Goal: Find specific page/section: Find specific page/section

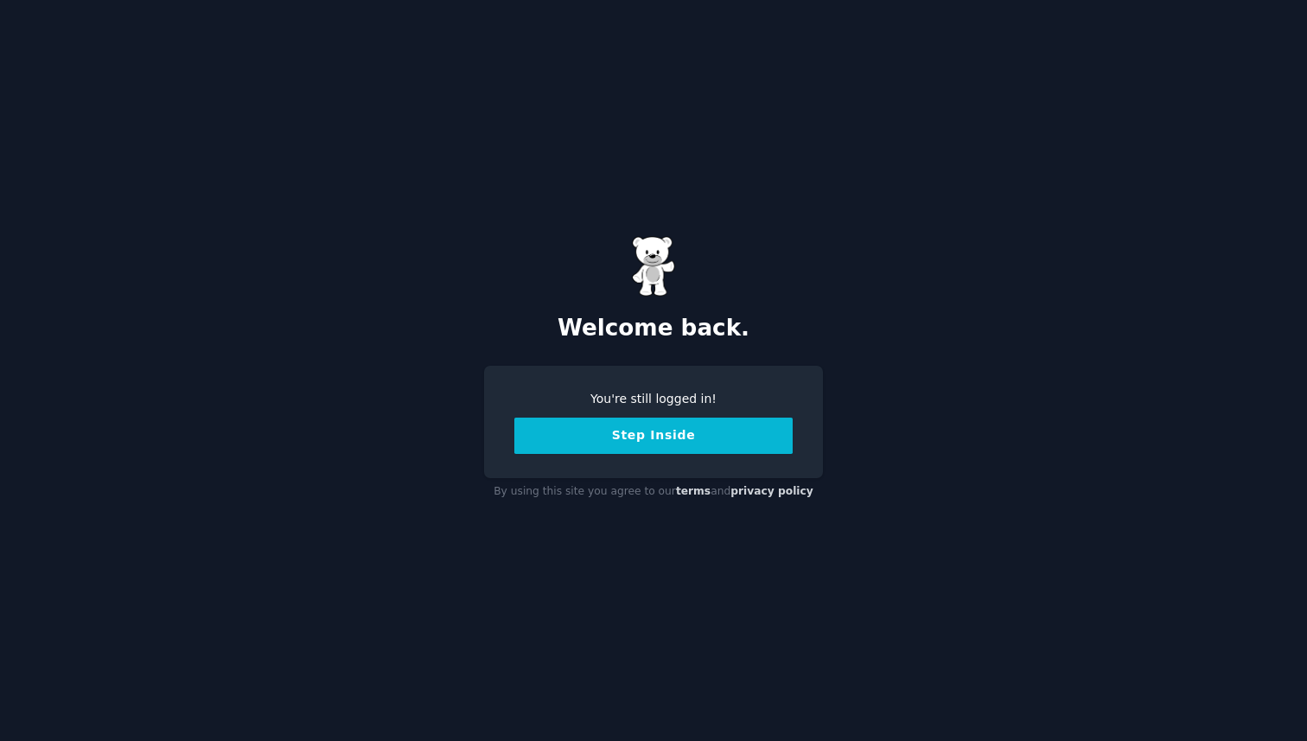
click at [647, 437] on button "Step Inside" at bounding box center [653, 436] width 278 height 36
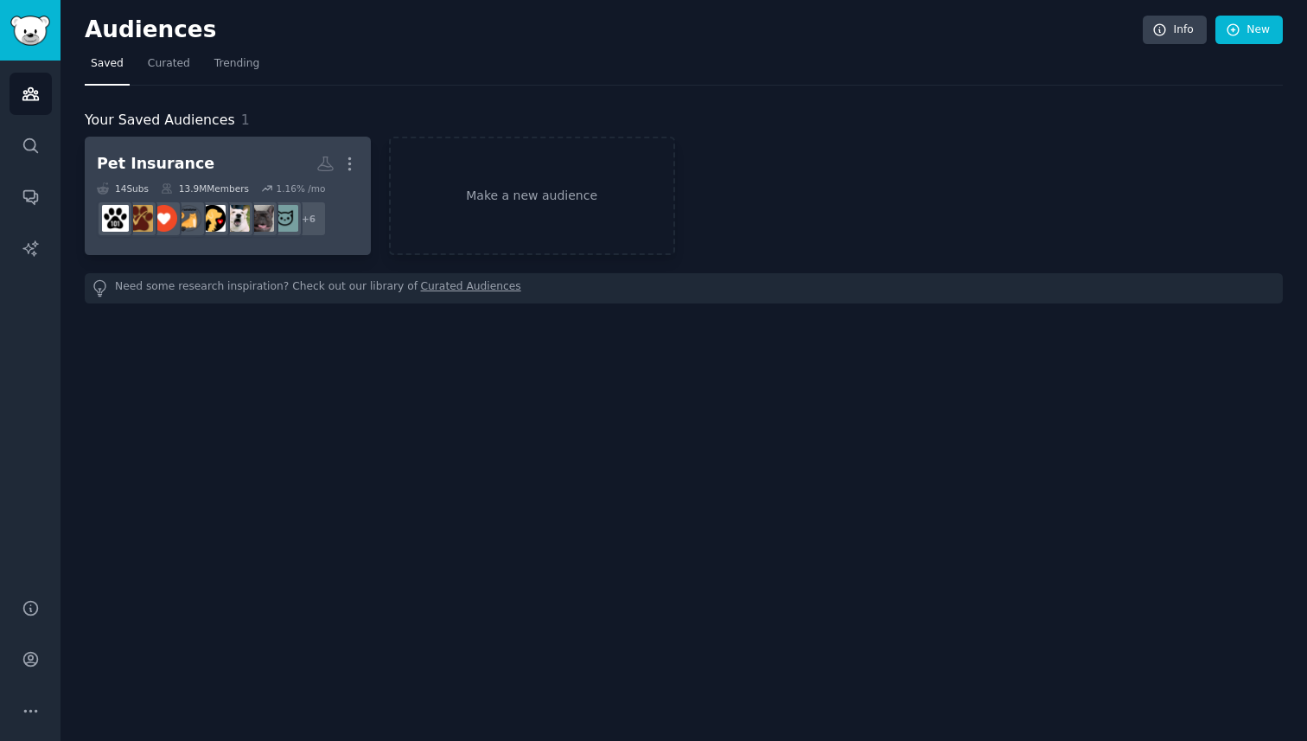
click at [164, 152] on h2 "Pet Insurance More" at bounding box center [228, 164] width 262 height 30
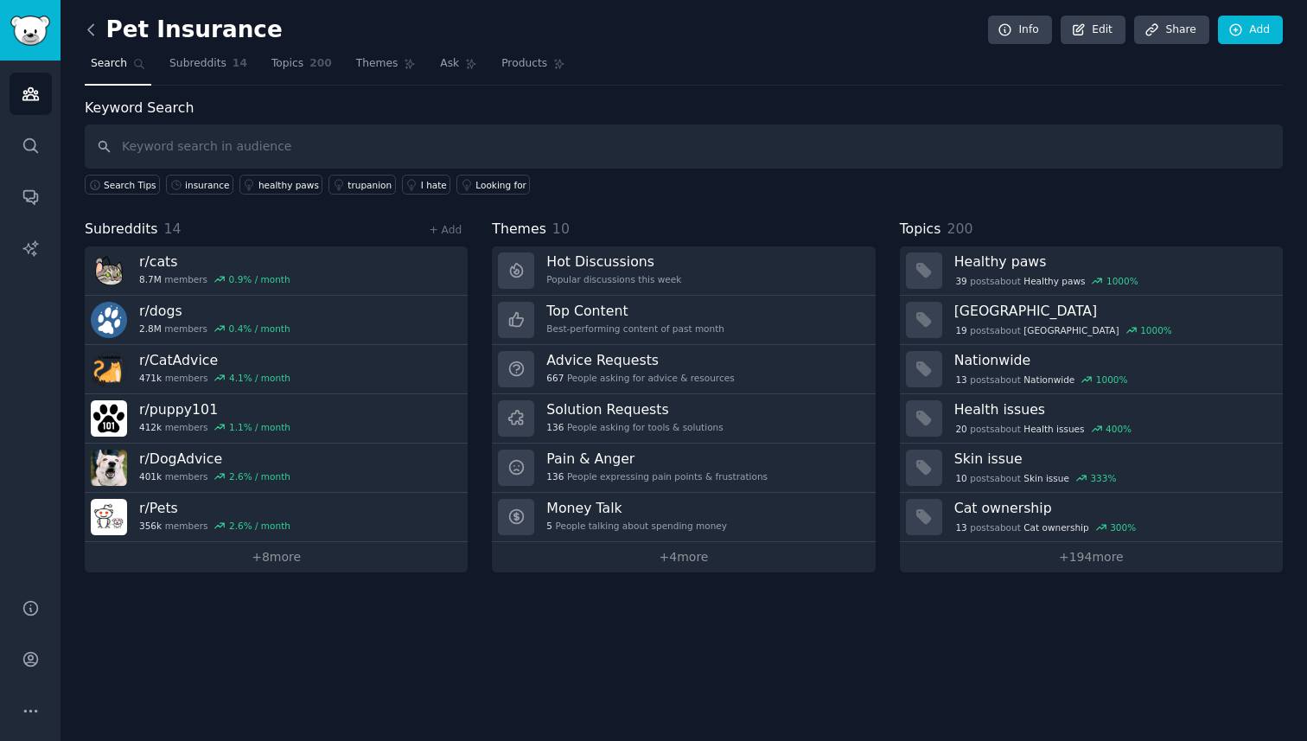
click at [90, 22] on icon at bounding box center [91, 30] width 18 height 18
